Goal: Use online tool/utility

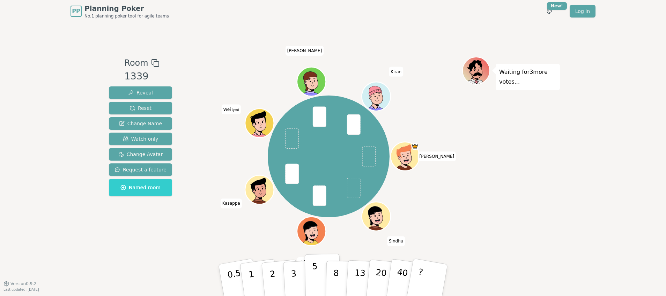
click at [314, 274] on p "5" at bounding box center [315, 280] width 6 height 38
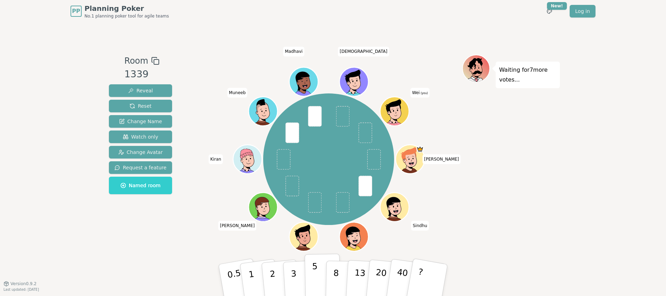
click at [313, 277] on p "5" at bounding box center [315, 280] width 6 height 38
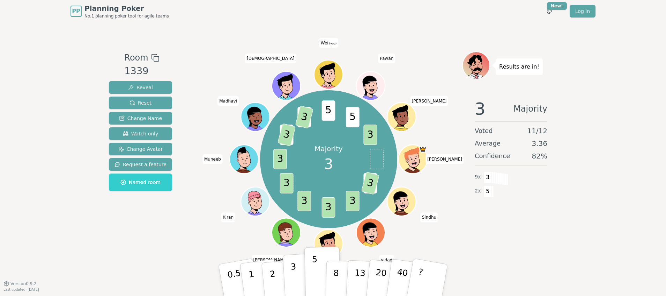
click at [298, 280] on button "3" at bounding box center [302, 280] width 38 height 54
